Goal: Task Accomplishment & Management: Use online tool/utility

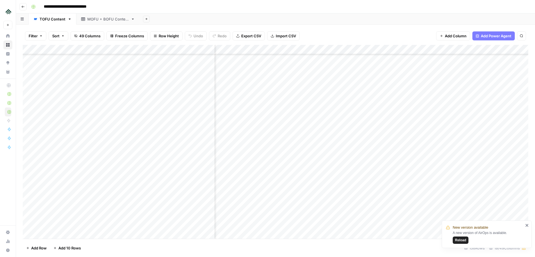
scroll to position [450, 170]
click at [465, 240] on span "Reload" at bounding box center [460, 240] width 11 height 5
click at [454, 109] on div "Add Column" at bounding box center [276, 142] width 506 height 194
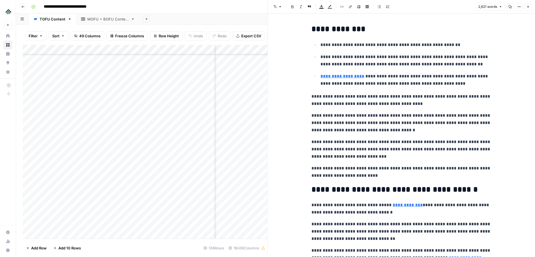
click at [528, 6] on icon "button" at bounding box center [527, 6] width 3 height 3
